Goal: Transaction & Acquisition: Book appointment/travel/reservation

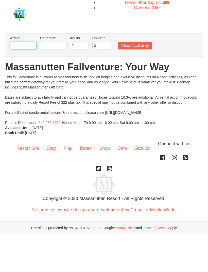
click at [22, 45] on input "text" at bounding box center [23, 46] width 26 height 8
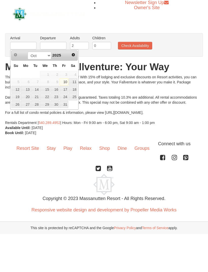
click at [66, 80] on link "10" at bounding box center [64, 81] width 9 height 7
type input "[DATE]"
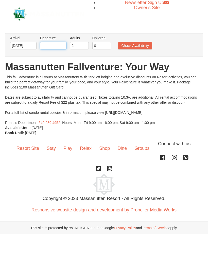
click at [59, 45] on input "text" at bounding box center [53, 46] width 26 height 8
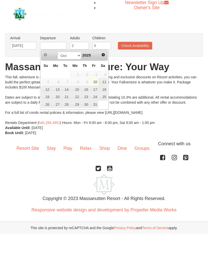
click at [47, 89] on link "12" at bounding box center [45, 89] width 9 height 7
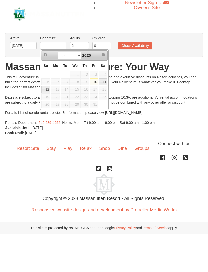
type input "[DATE]"
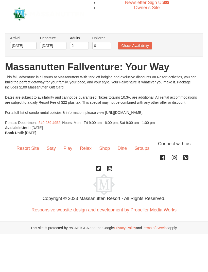
click at [141, 45] on button "Check Availability" at bounding box center [135, 46] width 34 height 8
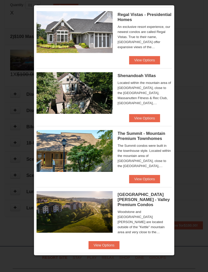
scroll to position [74, 0]
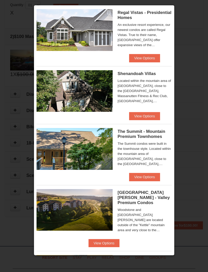
click at [149, 116] on button "View Options" at bounding box center [144, 116] width 31 height 8
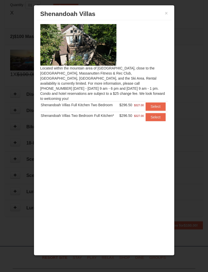
click at [104, 48] on img at bounding box center [78, 45] width 76 height 42
click at [166, 12] on button "×" at bounding box center [166, 13] width 3 height 5
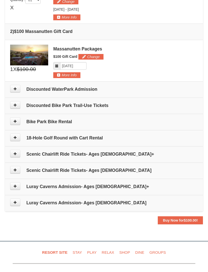
scroll to position [170, 0]
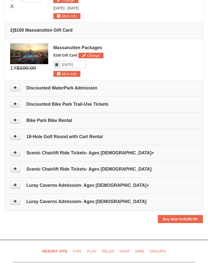
click at [104, 105] on h4 "Discounted Bike Park Trail-Use Tickets" at bounding box center [104, 104] width 188 height 5
click at [19, 101] on button at bounding box center [15, 104] width 10 height 8
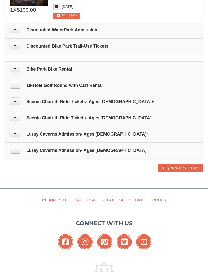
scroll to position [228, 0]
click at [16, 47] on icon at bounding box center [15, 46] width 4 height 4
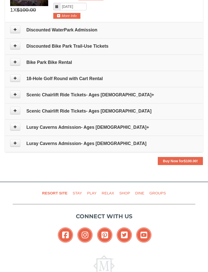
click at [17, 45] on button at bounding box center [15, 46] width 10 height 8
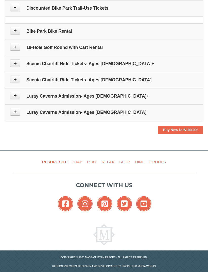
click at [16, 39] on td "Bike Park Bike Rental" at bounding box center [104, 31] width 198 height 16
click at [20, 31] on button at bounding box center [15, 31] width 10 height 8
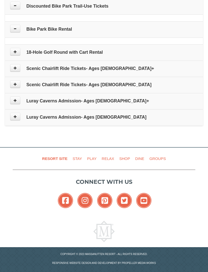
scroll to position [276, 0]
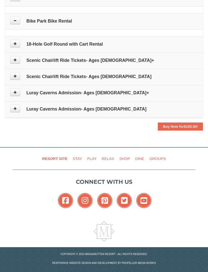
click at [19, 29] on td "Please make your package selection: ×" at bounding box center [104, 32] width 198 height 7
click at [17, 17] on button at bounding box center [15, 21] width 10 height 8
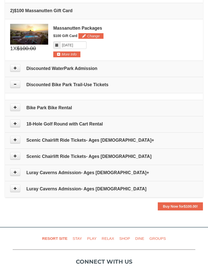
scroll to position [270, 0]
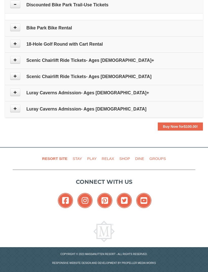
click at [14, 61] on icon at bounding box center [15, 60] width 4 height 4
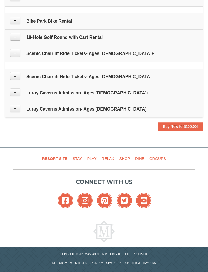
click at [14, 56] on button at bounding box center [15, 53] width 10 height 8
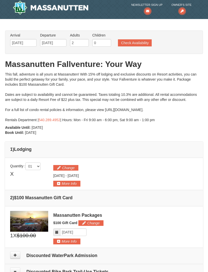
scroll to position [0, 0]
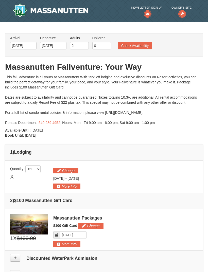
click at [145, 44] on button "Check Availability" at bounding box center [135, 45] width 34 height 7
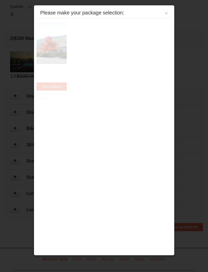
scroll to position [164, 0]
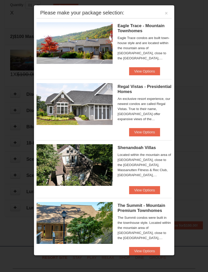
click at [156, 129] on button "View Options" at bounding box center [144, 132] width 31 height 8
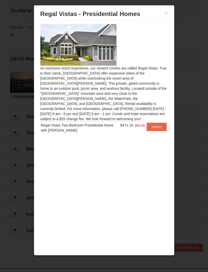
scroll to position [141, 0]
click at [165, 12] on button "×" at bounding box center [166, 13] width 3 height 5
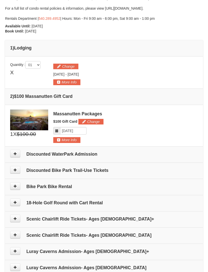
scroll to position [0, 0]
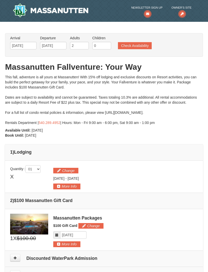
click at [142, 47] on button "Check Availability" at bounding box center [135, 45] width 34 height 7
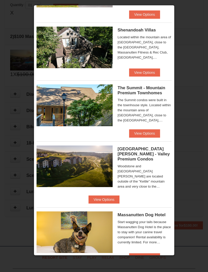
scroll to position [117, 0]
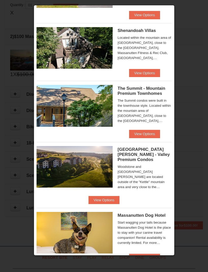
click at [153, 137] on button "View Options" at bounding box center [144, 134] width 31 height 8
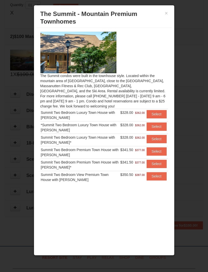
click at [156, 115] on button "Select" at bounding box center [156, 114] width 20 height 8
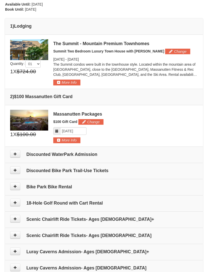
scroll to position [122, 0]
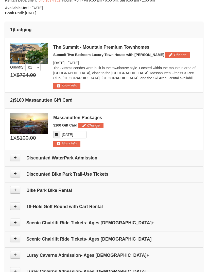
click at [69, 84] on button "More Info" at bounding box center [66, 86] width 27 height 6
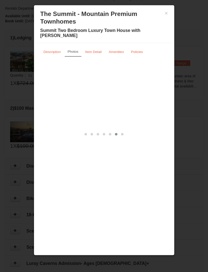
scroll to position [114, 0]
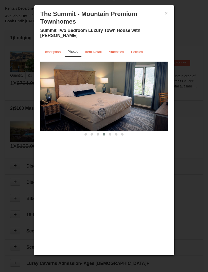
click at [168, 14] on button "×" at bounding box center [166, 13] width 3 height 5
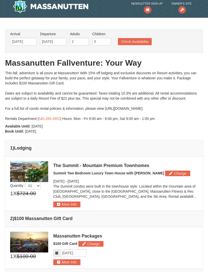
scroll to position [0, 0]
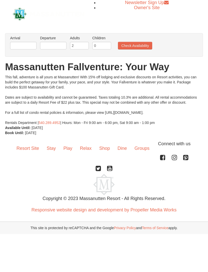
click at [20, 14] on img at bounding box center [49, 14] width 72 height 14
click at [22, 43] on input "text" at bounding box center [23, 46] width 26 height 8
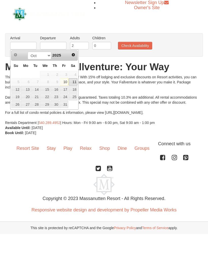
click at [76, 79] on link "11" at bounding box center [73, 81] width 9 height 7
type input "[DATE]"
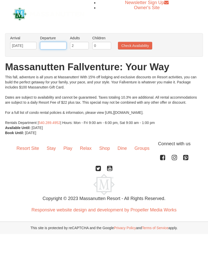
click at [50, 42] on input "text" at bounding box center [53, 46] width 26 height 8
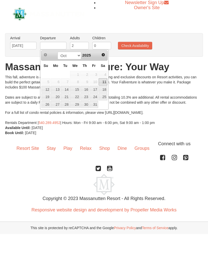
click at [46, 86] on link "12" at bounding box center [45, 89] width 9 height 7
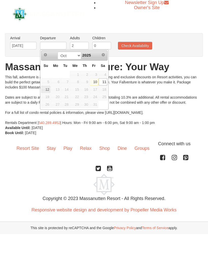
type input "[DATE]"
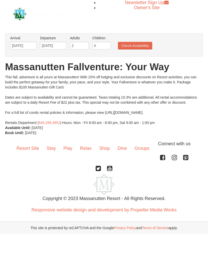
click at [126, 45] on button "Check Availability" at bounding box center [135, 46] width 34 height 8
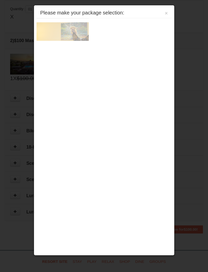
scroll to position [164, 0]
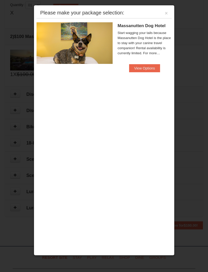
click at [167, 11] on button "×" at bounding box center [166, 13] width 3 height 5
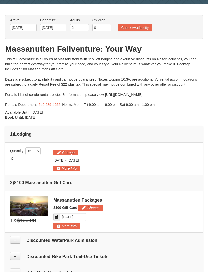
scroll to position [0, 0]
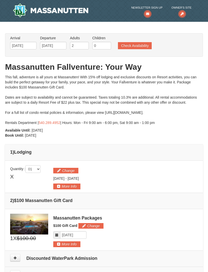
click at [142, 47] on button "Check Availability" at bounding box center [135, 45] width 34 height 7
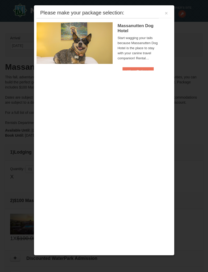
scroll to position [164, 0]
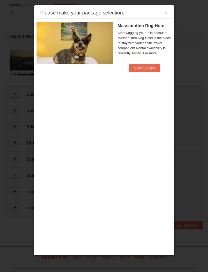
click at [169, 10] on div "Please make your package selection: ×" at bounding box center [103, 13] width 135 height 10
click at [170, 9] on div "Please make your package selection: ×" at bounding box center [103, 13] width 135 height 10
click at [165, 12] on button "×" at bounding box center [166, 13] width 3 height 5
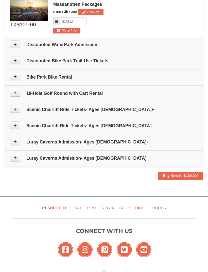
scroll to position [216, 0]
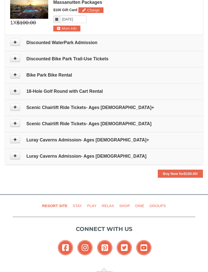
click at [149, 152] on td "Luray Caverns Admission- Ages 6 - 12" at bounding box center [104, 156] width 198 height 16
click at [22, 152] on span at bounding box center [18, 156] width 16 height 8
click at [13, 155] on button at bounding box center [15, 156] width 10 height 8
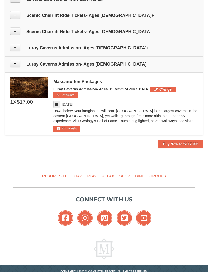
scroll to position [319, 0]
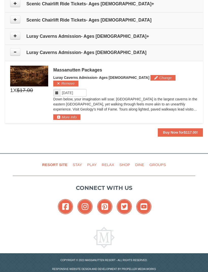
click at [14, 52] on icon at bounding box center [15, 52] width 4 height 4
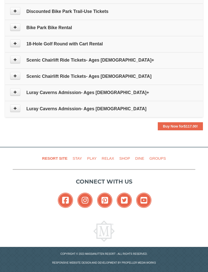
click at [18, 58] on button at bounding box center [15, 60] width 10 height 8
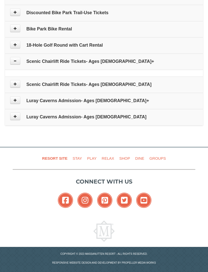
scroll to position [270, 0]
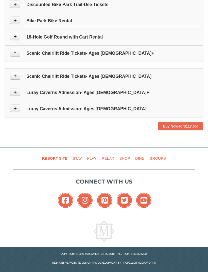
click at [19, 75] on button at bounding box center [15, 76] width 10 height 8
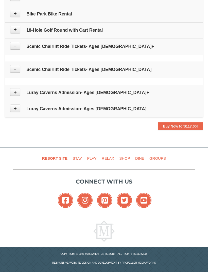
click at [17, 52] on td "Scenic Chairlift Ride Tickets- Ages 13+" at bounding box center [104, 47] width 198 height 16
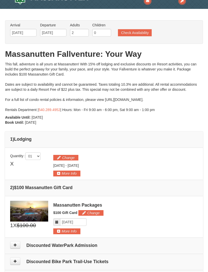
scroll to position [0, 0]
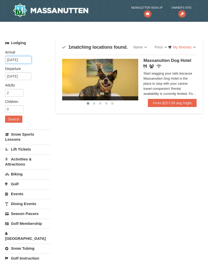
click at [11, 60] on input "[DATE]" at bounding box center [18, 60] width 26 height 8
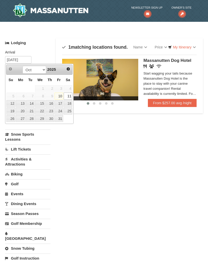
click at [62, 93] on link "10" at bounding box center [58, 96] width 9 height 7
type input "[DATE]"
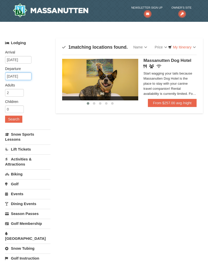
click at [12, 73] on input "[DATE]" at bounding box center [18, 76] width 26 height 8
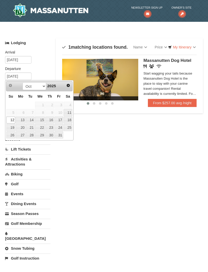
click at [11, 118] on link "12" at bounding box center [10, 120] width 9 height 7
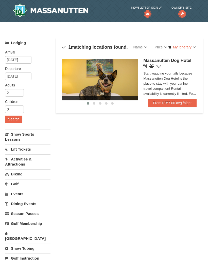
click at [13, 118] on button "Search" at bounding box center [13, 119] width 17 height 7
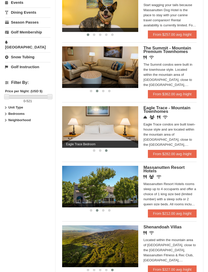
scroll to position [194, 0]
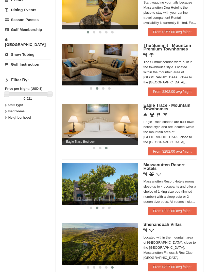
click at [187, 89] on link "From $362.00 avg /night" at bounding box center [172, 91] width 49 height 8
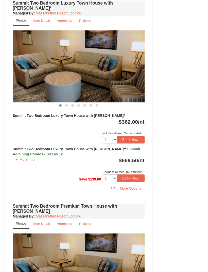
scroll to position [605, 0]
